Goal: Find contact information: Find contact information

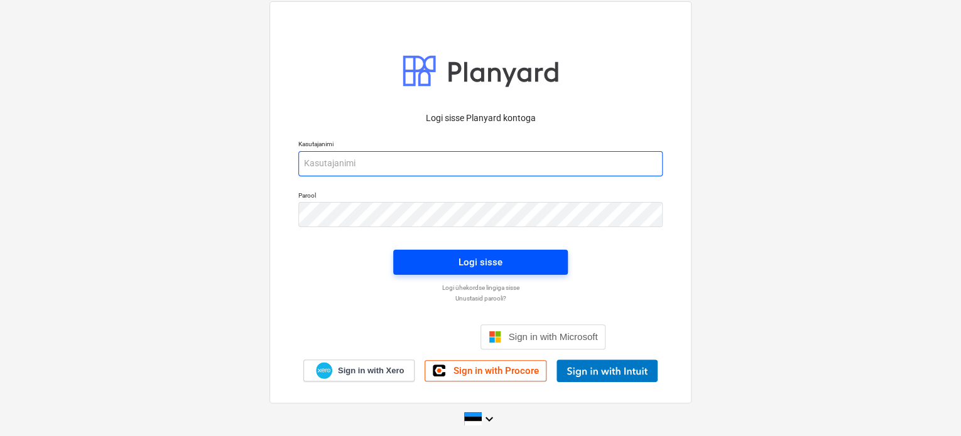
type input "[EMAIL_ADDRESS][PERSON_NAME][DOMAIN_NAME]"
click at [491, 267] on div "Logi sisse" at bounding box center [480, 262] width 44 height 16
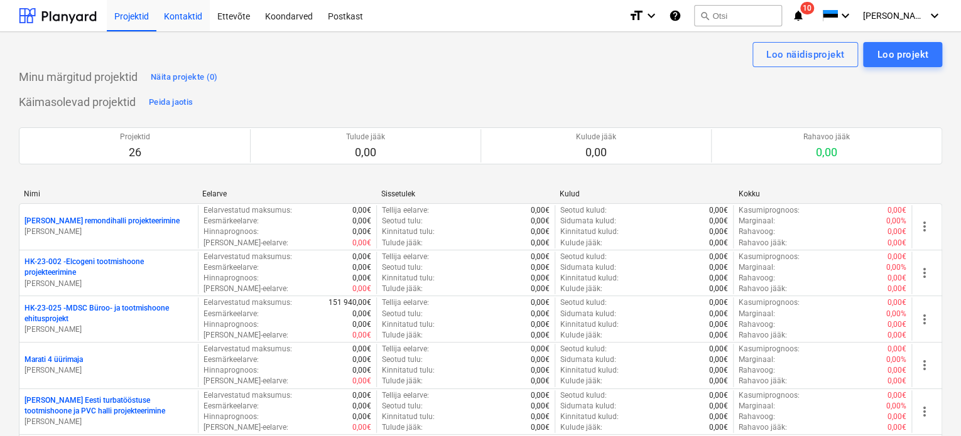
click at [167, 8] on div "Kontaktid" at bounding box center [182, 15] width 53 height 32
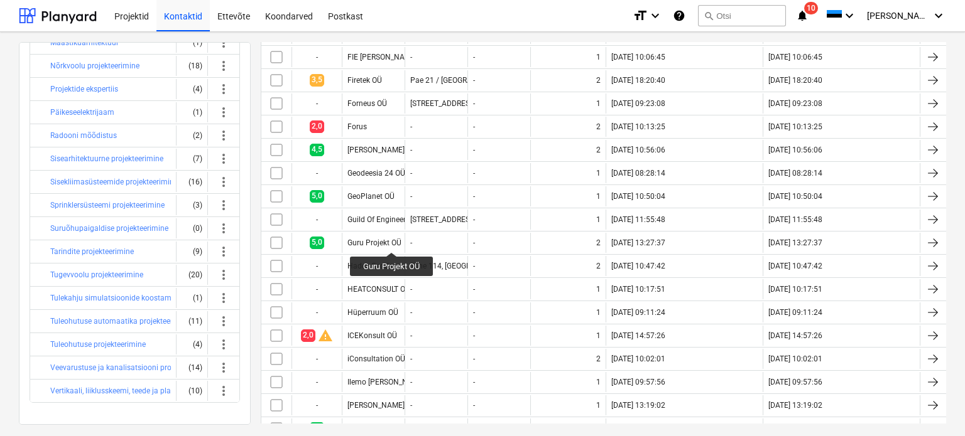
scroll to position [830, 0]
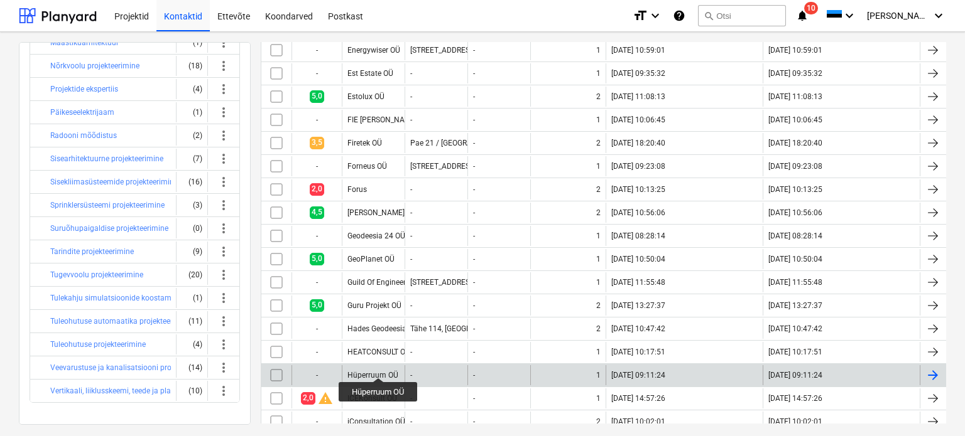
click at [379, 371] on div "Hüperruum OÜ" at bounding box center [372, 375] width 51 height 9
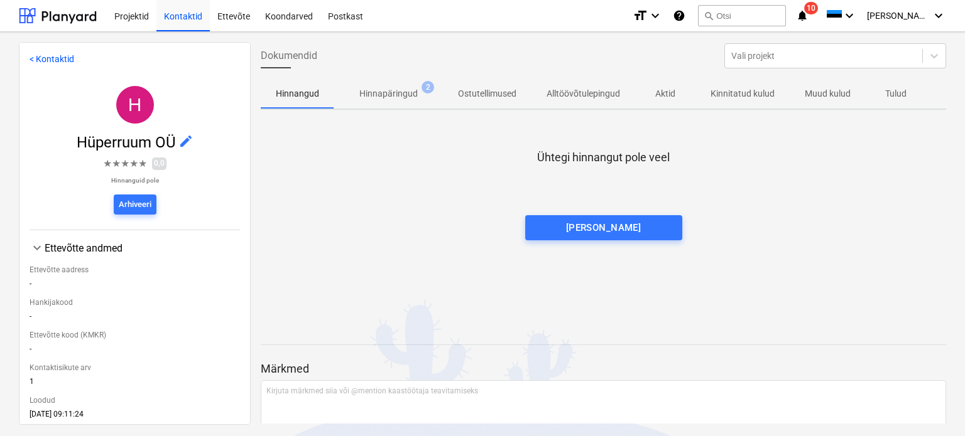
scroll to position [259, 0]
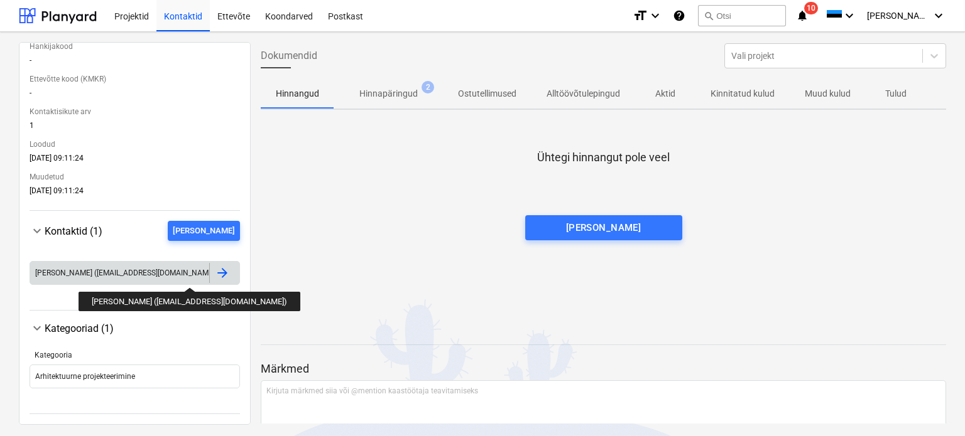
click at [165, 276] on div "[PERSON_NAME] ([EMAIL_ADDRESS][DOMAIN_NAME])" at bounding box center [126, 273] width 182 height 9
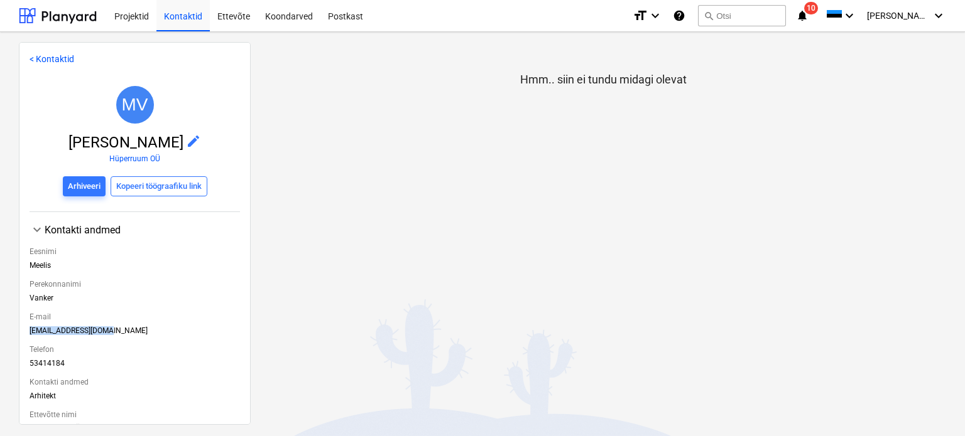
drag, startPoint x: 114, startPoint y: 335, endPoint x: 3, endPoint y: 333, distance: 111.8
click at [0, 335] on div "< Kontaktid MV [PERSON_NAME] edit Hüperruum OÜ Arhiveeri Kopeeri töögraafiku li…" at bounding box center [482, 234] width 965 height 404
copy div "[EMAIL_ADDRESS][DOMAIN_NAME]"
